Goal: Find specific fact: Find specific fact

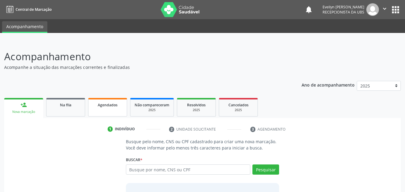
click at [110, 105] on span "Agendados" at bounding box center [108, 105] width 20 height 5
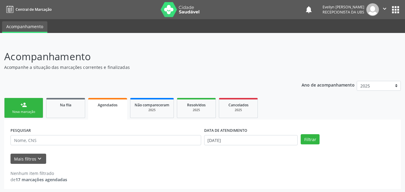
scroll to position [1, 0]
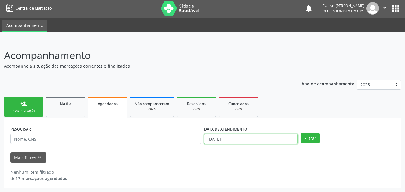
click at [227, 140] on input "[DATE]" at bounding box center [251, 139] width 94 height 10
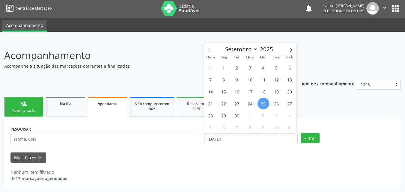
click at [207, 46] on span at bounding box center [209, 48] width 10 height 10
click at [206, 52] on span at bounding box center [209, 48] width 10 height 10
select select "6"
click at [239, 68] on span "1" at bounding box center [237, 68] width 12 height 12
type input "[DATE]"
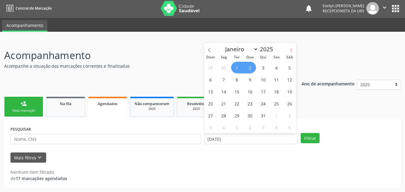
click at [291, 51] on icon at bounding box center [291, 50] width 4 height 4
select select "8"
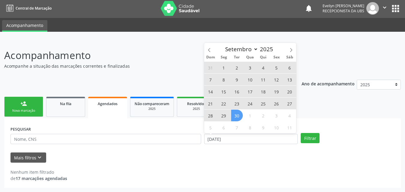
click at [239, 116] on span "30" at bounding box center [237, 116] width 12 height 12
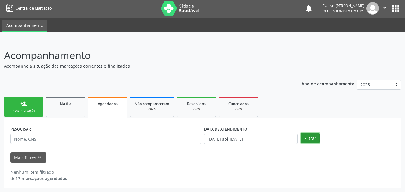
click at [312, 134] on button "Filtrar" at bounding box center [310, 138] width 19 height 10
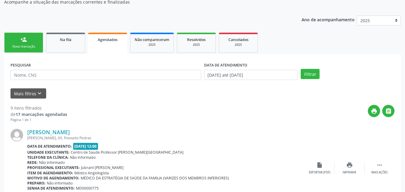
scroll to position [40, 0]
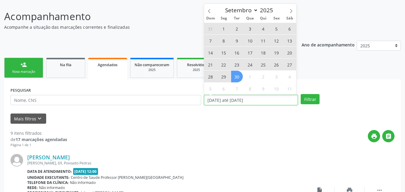
click at [251, 100] on input "[DATE] até [DATE]" at bounding box center [251, 100] width 94 height 10
click at [208, 14] on span at bounding box center [209, 9] width 10 height 10
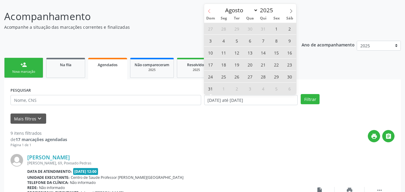
click at [208, 14] on span at bounding box center [209, 9] width 10 height 10
select select "5"
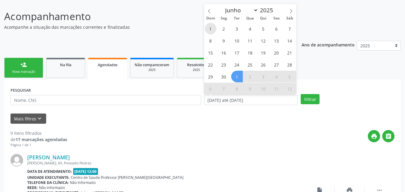
click at [213, 27] on span "1" at bounding box center [211, 29] width 12 height 12
type input "[DATE]"
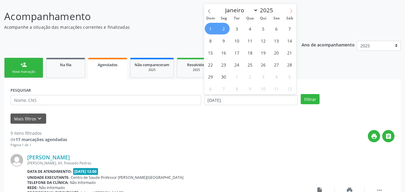
click at [290, 10] on icon at bounding box center [291, 11] width 4 height 4
select select "9"
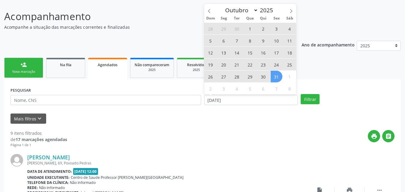
click at [275, 75] on span "31" at bounding box center [277, 77] width 12 height 12
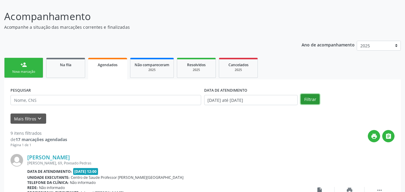
click at [304, 99] on button "Filtrar" at bounding box center [310, 99] width 19 height 10
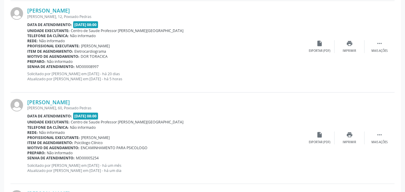
scroll to position [355, 0]
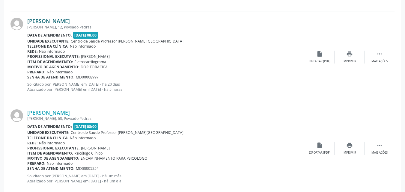
click at [68, 24] on link "[PERSON_NAME]" at bounding box center [48, 21] width 43 height 7
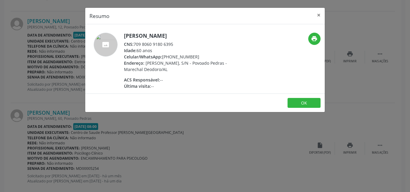
drag, startPoint x: 176, startPoint y: 47, endPoint x: 135, endPoint y: 46, distance: 41.1
click at [135, 46] on div "CNS: 709 8060 9180 6395" at bounding box center [182, 44] width 117 height 6
copy div "709 8060 9180 6395"
click at [0, 93] on div "Resumo × [PERSON_NAME] CNS: 709 8060 9180 6395 Idade: 60 anos Celular/WhatsApp:…" at bounding box center [205, 96] width 410 height 192
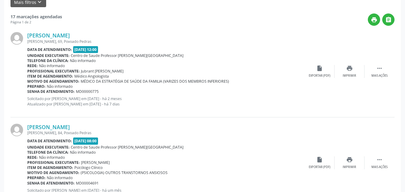
scroll to position [167, 0]
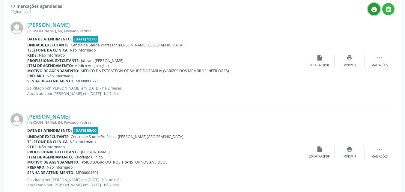
click at [375, 12] on icon "print" at bounding box center [374, 9] width 7 height 7
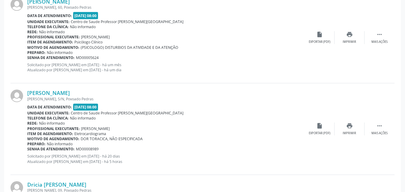
scroll to position [573, 0]
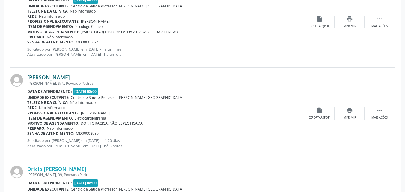
click at [68, 77] on link "[PERSON_NAME]" at bounding box center [48, 77] width 43 height 7
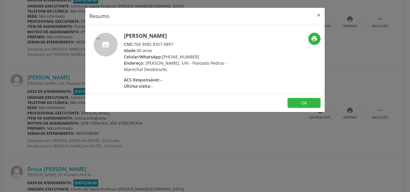
drag, startPoint x: 175, startPoint y: 43, endPoint x: 135, endPoint y: 45, distance: 39.9
click at [135, 45] on div "CNS: 704 3085 8357 0897" at bounding box center [182, 44] width 117 height 6
copy div "704 3085 8357 0897"
click at [320, 14] on button "×" at bounding box center [319, 15] width 12 height 15
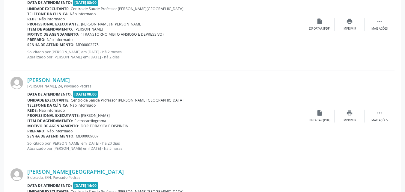
scroll to position [759, 0]
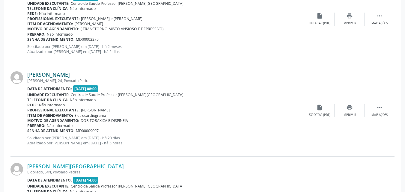
click at [70, 74] on link "[PERSON_NAME]" at bounding box center [48, 74] width 43 height 7
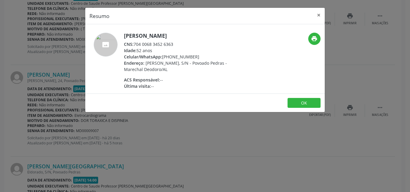
drag, startPoint x: 174, startPoint y: 44, endPoint x: 135, endPoint y: 45, distance: 39.3
click at [135, 45] on div "CNS: 704 0068 3452 6363" at bounding box center [182, 44] width 117 height 6
copy div "704 0068 3452 6363"
click at [317, 15] on button "×" at bounding box center [319, 15] width 12 height 15
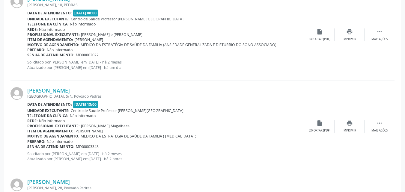
scroll to position [1118, 0]
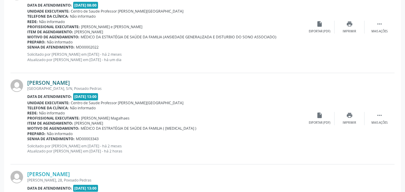
click at [70, 82] on link "[PERSON_NAME]" at bounding box center [48, 83] width 43 height 7
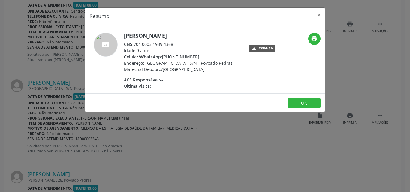
drag, startPoint x: 174, startPoint y: 46, endPoint x: 136, endPoint y: 42, distance: 38.5
click at [136, 42] on div "CNS: 704 0003 1939 4368" at bounding box center [182, 44] width 117 height 6
copy div "704 0003 1939 4368"
click at [278, 131] on div "Resumo × [PERSON_NAME] CNS: 704 0003 1939 4368 Idade: 9 anos Celular/WhatsApp: …" at bounding box center [205, 96] width 410 height 192
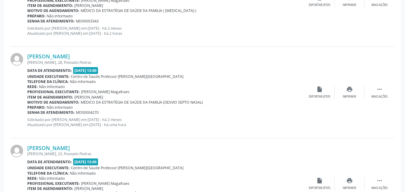
scroll to position [1248, 0]
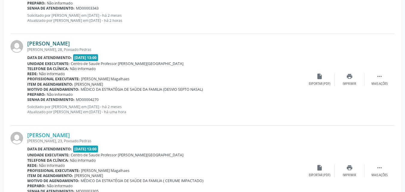
click at [70, 45] on link "[PERSON_NAME]" at bounding box center [48, 43] width 43 height 7
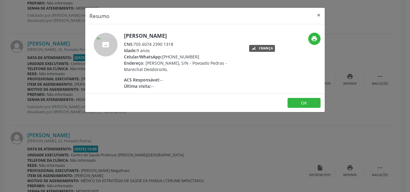
drag, startPoint x: 173, startPoint y: 44, endPoint x: 134, endPoint y: 42, distance: 38.4
click at [134, 42] on div "CNS: 705 6074 2390 1318" at bounding box center [182, 44] width 117 height 6
copy div "705 6074 2390 1318"
click at [319, 14] on button "×" at bounding box center [319, 15] width 12 height 15
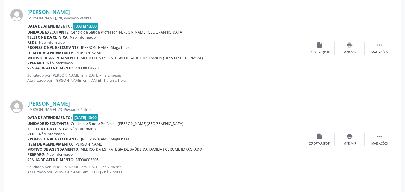
scroll to position [1283, 0]
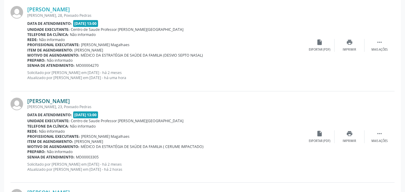
click at [68, 103] on link "[PERSON_NAME]" at bounding box center [48, 101] width 43 height 7
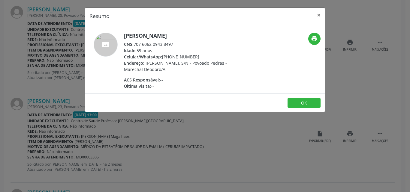
drag, startPoint x: 175, startPoint y: 44, endPoint x: 134, endPoint y: 43, distance: 40.8
click at [134, 43] on div "CNS: 707 6062 0943 8497" at bounding box center [182, 44] width 117 height 6
copy div "707 6062 0943 8497"
click at [320, 17] on button "×" at bounding box center [319, 15] width 12 height 15
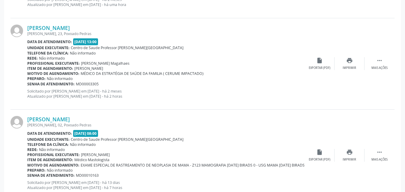
scroll to position [1353, 0]
